Goal: Book appointment/travel/reservation

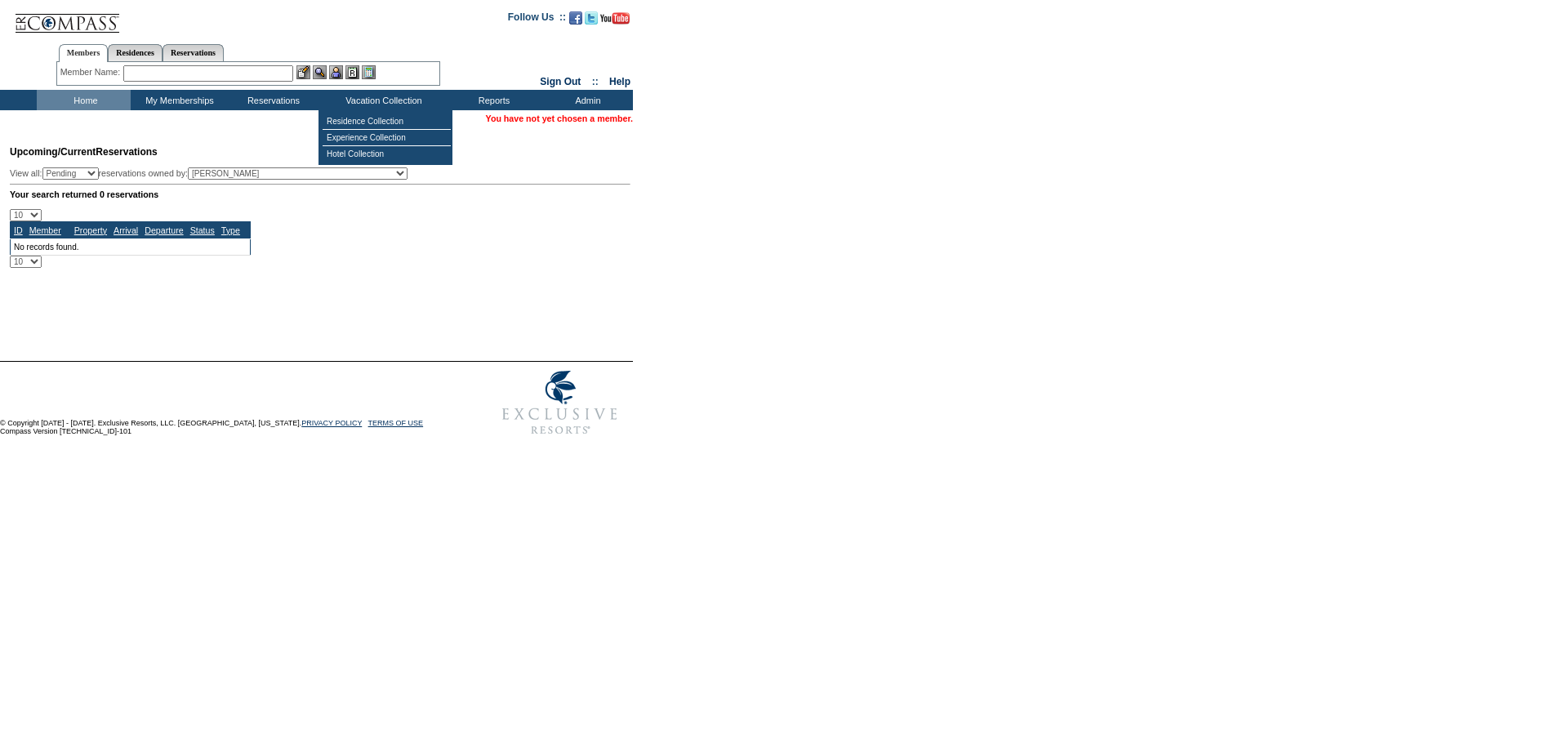
click at [270, 72] on input "text" at bounding box center [208, 73] width 169 height 16
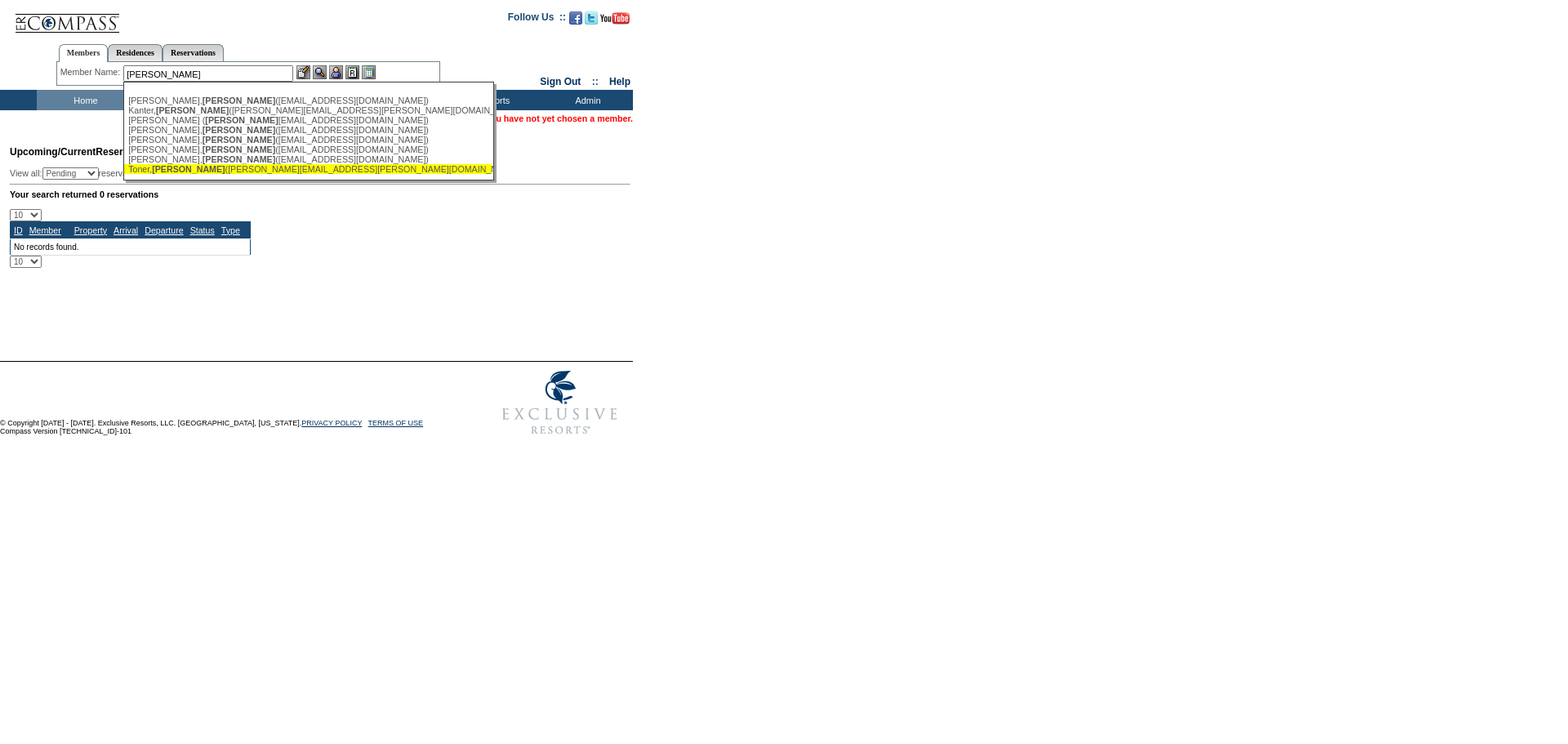
click at [248, 174] on div "[PERSON_NAME] ([PERSON_NAME][EMAIL_ADDRESS][PERSON_NAME][DOMAIN_NAME])" at bounding box center [307, 169] width 359 height 10
type input "[PERSON_NAME] ([PERSON_NAME][EMAIL_ADDRESS][PERSON_NAME][DOMAIN_NAME])"
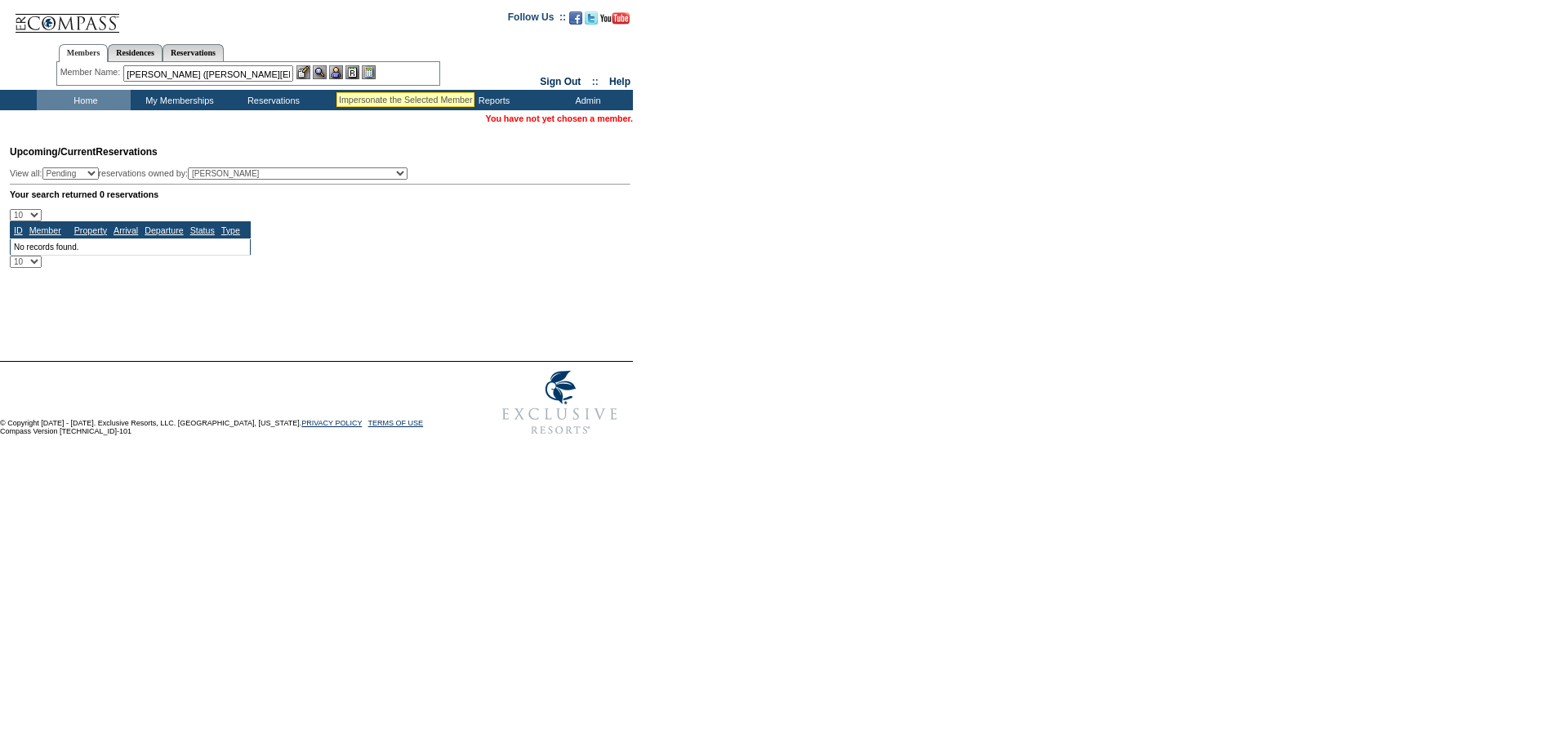
click at [336, 72] on img at bounding box center [335, 72] width 14 height 14
click at [326, 74] on img at bounding box center [319, 72] width 14 height 14
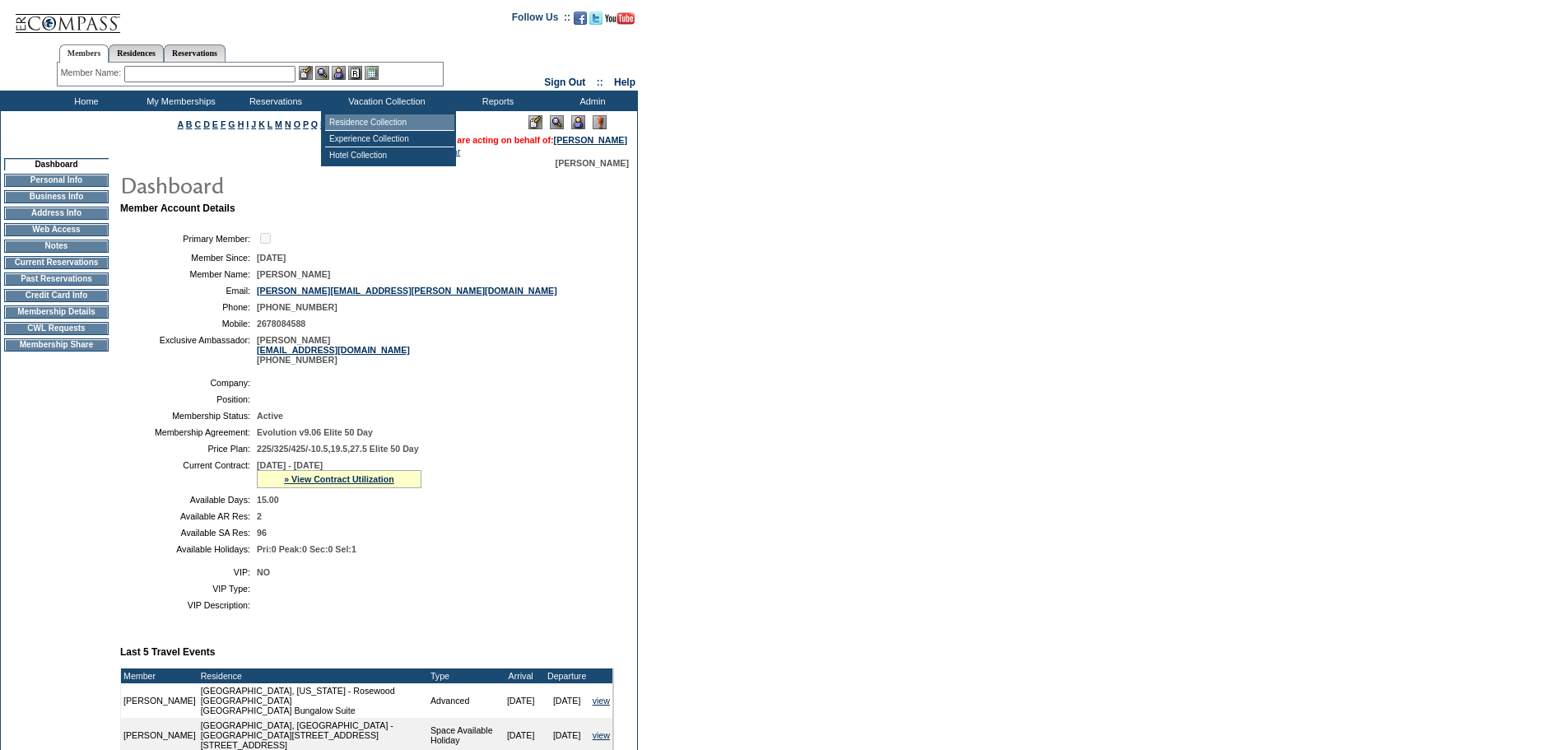
click at [406, 116] on td "Residence Collection" at bounding box center [389, 122] width 129 height 16
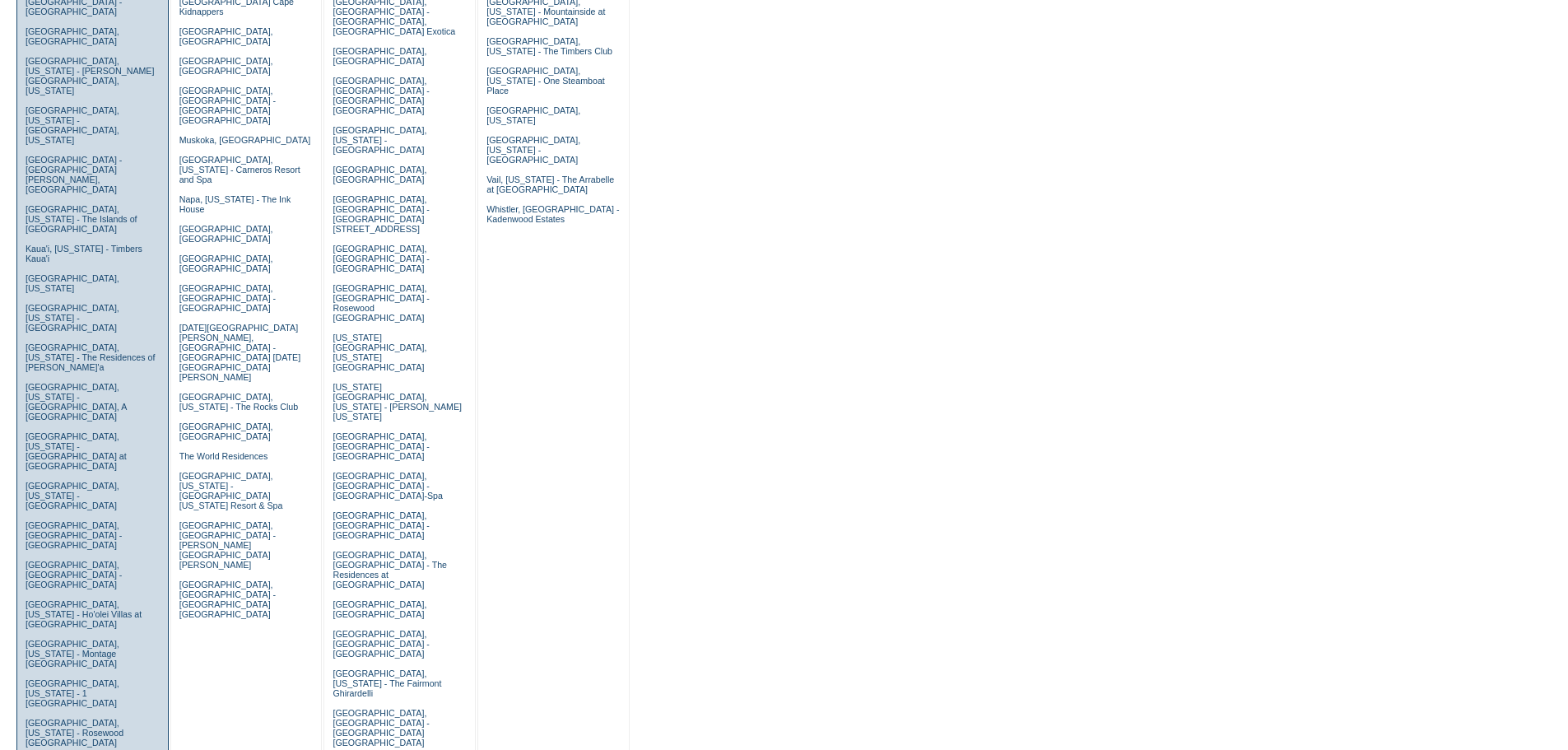
scroll to position [411, 0]
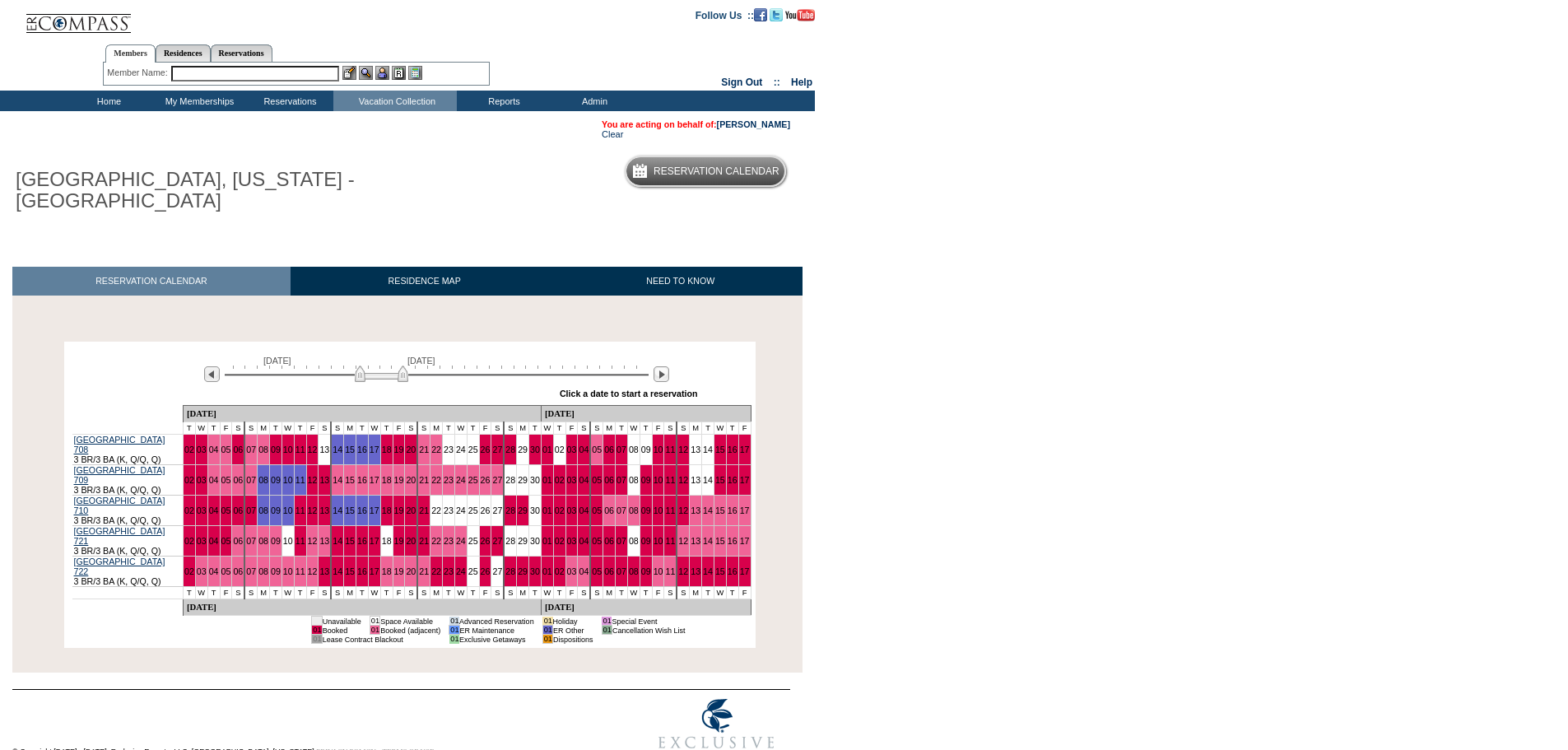
click at [377, 375] on img at bounding box center [381, 374] width 54 height 16
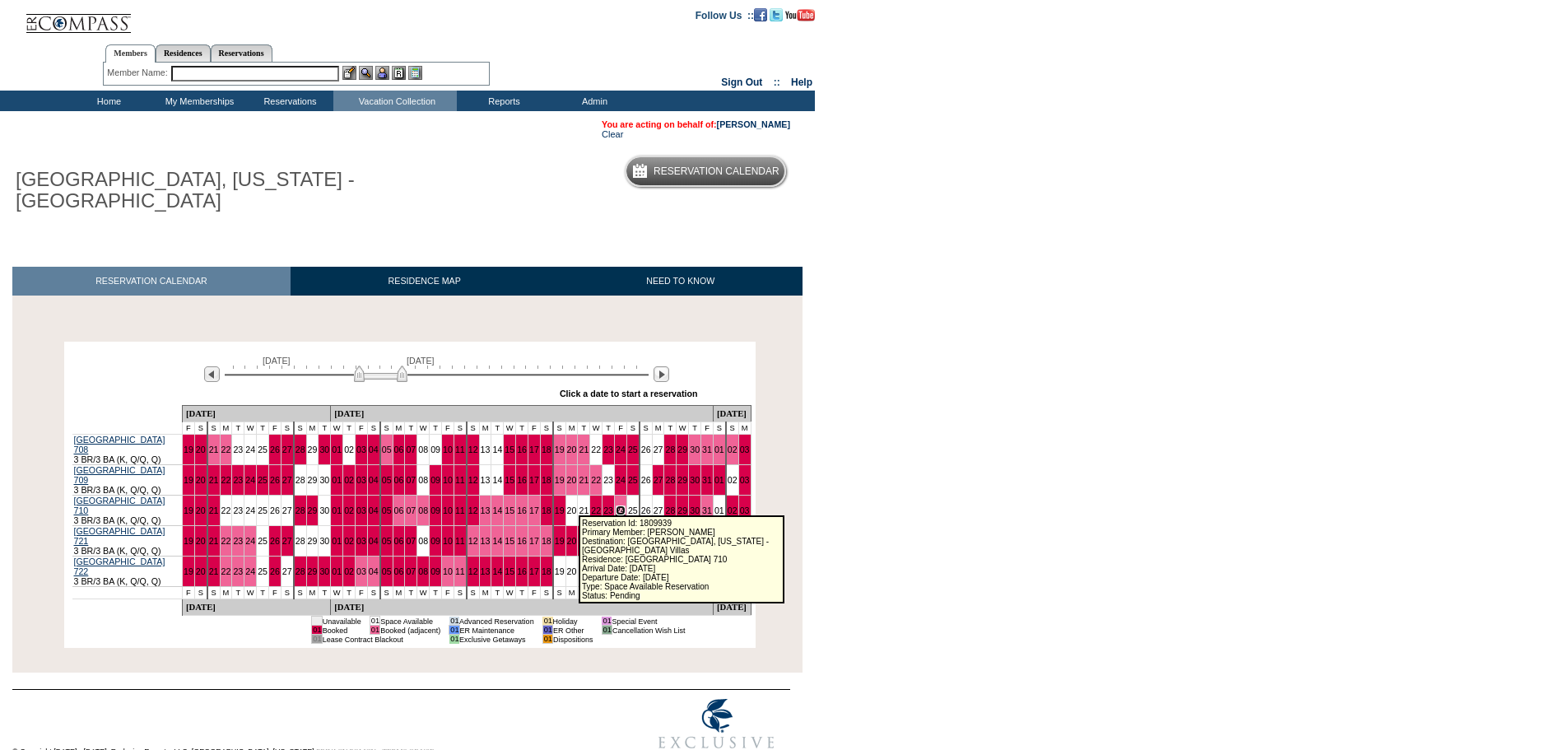
click at [616, 507] on link "24" at bounding box center [620, 510] width 10 height 10
